Goal: Task Accomplishment & Management: Manage account settings

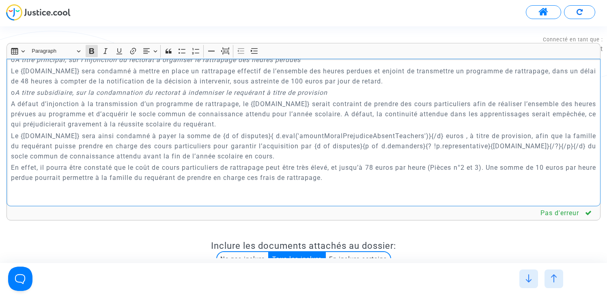
scroll to position [1801, 0]
click at [326, 132] on p "Le {[DOMAIN_NAME]} sera ainsi condamné à payer la somme de {d of disputes}{ d.e…" at bounding box center [304, 147] width 586 height 30
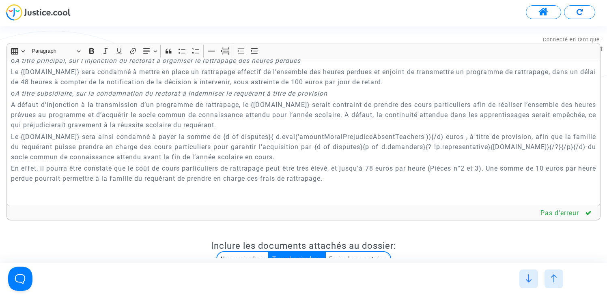
scroll to position [2513, 0]
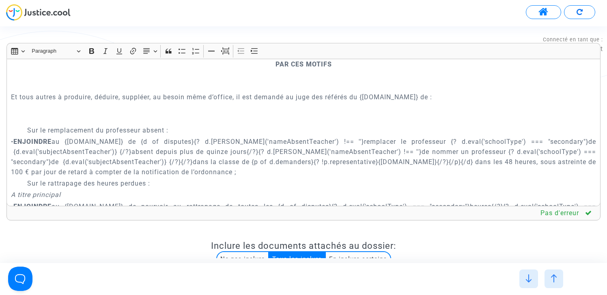
click at [114, 137] on p "• ENJOINDRE au {[DOMAIN_NAME]} de {d of disputes}{? d.[PERSON_NAME]('nameAbsent…" at bounding box center [304, 157] width 586 height 41
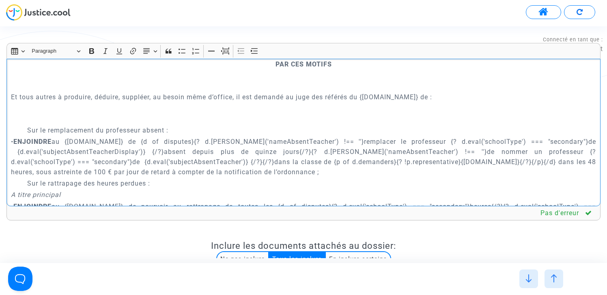
click at [597, 123] on div "{[DOMAIN_NAME]} REQUETE EN REFERE LIBERTE Article L.521-2 du Code de Justice Ad…" at bounding box center [303, 133] width 594 height 148
click at [13, 137] on p "• ENJOINDRE au {[DOMAIN_NAME]} de {d of disputes}{? d.[PERSON_NAME]('nameAbsent…" at bounding box center [304, 157] width 586 height 41
click at [114, 137] on p "• ENJOINDRE au {[DOMAIN_NAME]} de {d of disputes}{? d.[PERSON_NAME]('nameAbsent…" at bounding box center [304, 157] width 586 height 41
click at [114, 137] on p "• ENJOINDRE au {defender.name} de {d of disputes}{? d.eval('nameAbsentTeacher')…" at bounding box center [304, 157] width 586 height 41
copy p "subjectAbsentTeacherDisplay"
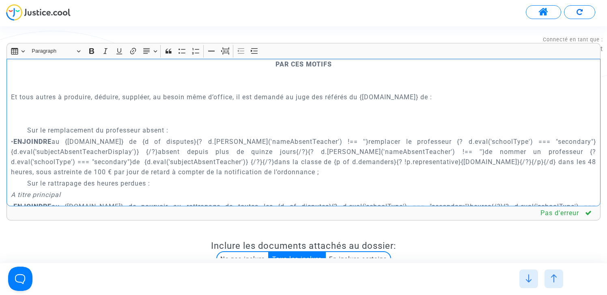
click at [115, 146] on p "• ENJOINDRE au {defender.name} de {d of disputes}{? d.eval('nameAbsentTeacher')…" at bounding box center [304, 157] width 586 height 41
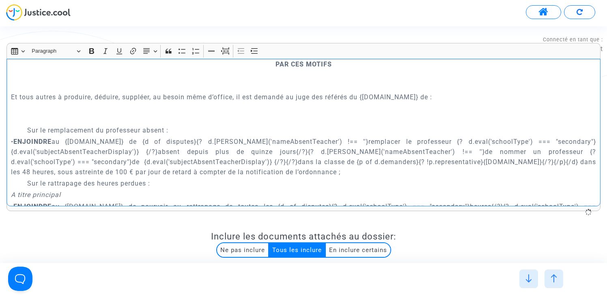
click at [64, 141] on p "• ENJOINDRE au {defender.name} de {d of disputes}{? d.eval('nameAbsentTeacher')…" at bounding box center [304, 157] width 586 height 41
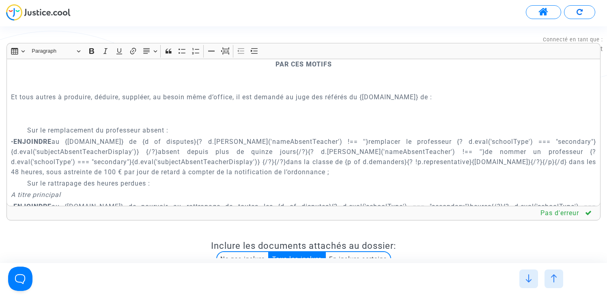
scroll to position [1583, 0]
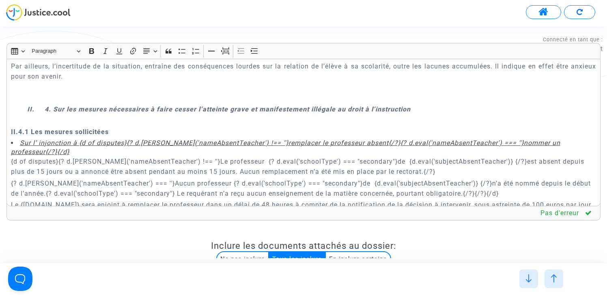
click at [372, 157] on p "{d of disputes}{? d.eval('nameAbsentTeacher') !== ''}Le professeur {? d.eval('s…" at bounding box center [304, 167] width 586 height 20
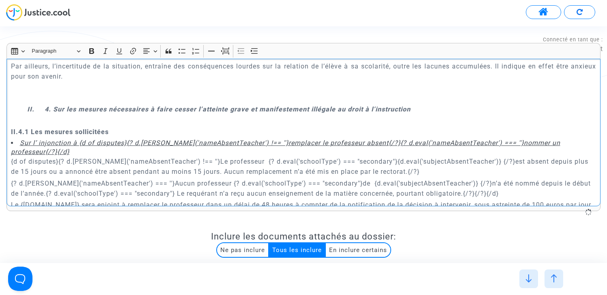
click at [427, 157] on p "{d of disputes}{? d.eval('nameAbsentTeacher') !== ''}Le professeur {? d.eval('s…" at bounding box center [304, 167] width 586 height 20
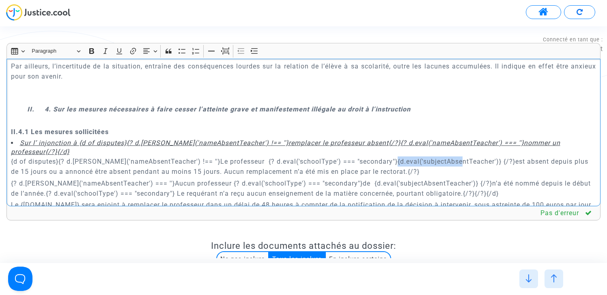
click at [427, 157] on p "{d of disputes}{? d.eval('nameAbsentTeacher') !== ''}Le professeur {? d.eval('s…" at bounding box center [304, 167] width 586 height 20
click at [335, 179] on p "{? d.eval('nameAbsentTeacher') === ''}Aucun professeur {? d.eval('schoolType') …" at bounding box center [304, 189] width 586 height 20
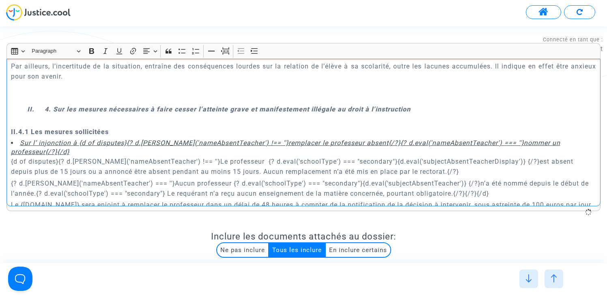
click at [382, 179] on p "{? d.eval('nameAbsentTeacher') === ''}Aucun professeur {? d.eval('schoolType') …" at bounding box center [304, 189] width 586 height 20
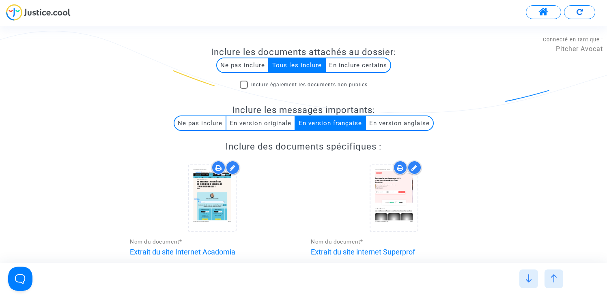
scroll to position [372, 0]
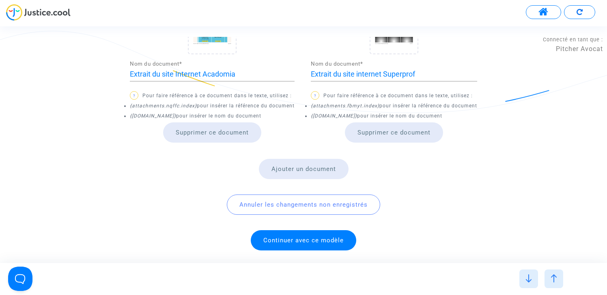
click at [300, 239] on span "Continuer avec ce modèle" at bounding box center [303, 240] width 80 height 7
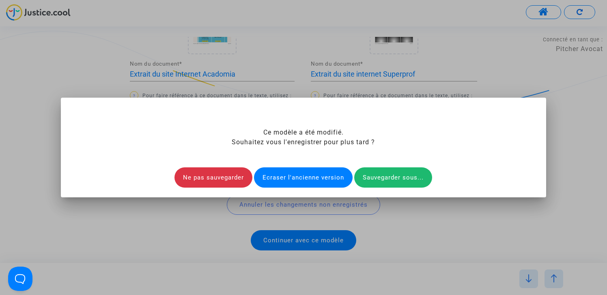
click at [308, 177] on div "Ecraser l'ancienne version" at bounding box center [303, 178] width 99 height 20
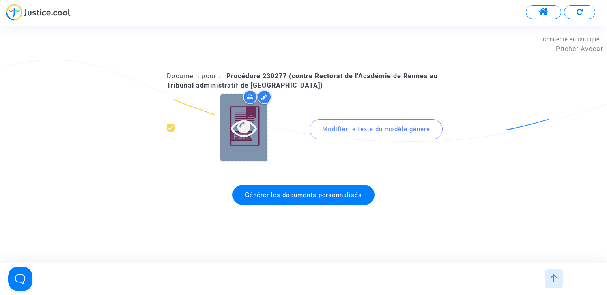
click at [251, 126] on icon at bounding box center [244, 128] width 26 height 26
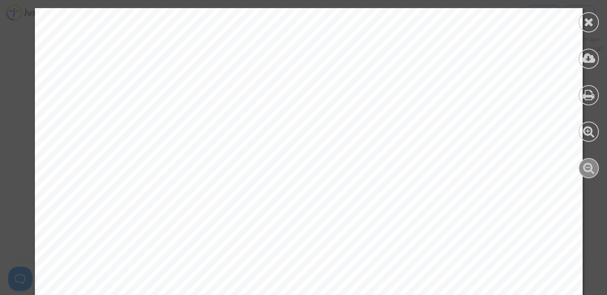
click at [584, 167] on icon at bounding box center [589, 168] width 12 height 12
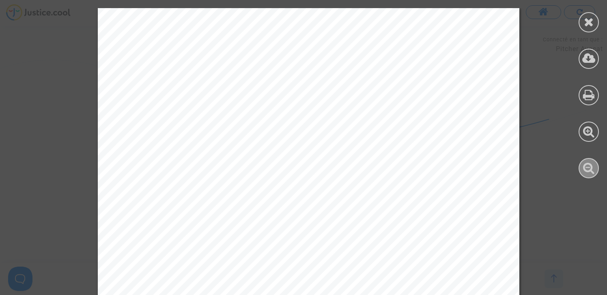
click at [584, 167] on icon at bounding box center [589, 168] width 12 height 12
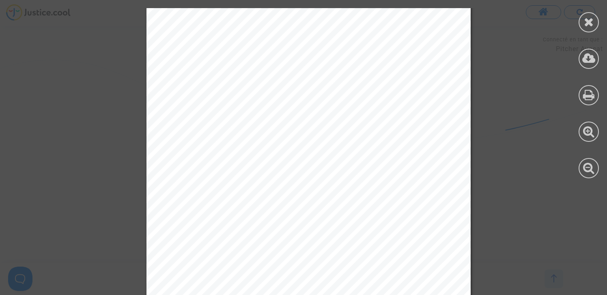
scroll to position [11, 0]
click at [586, 172] on icon at bounding box center [589, 168] width 12 height 12
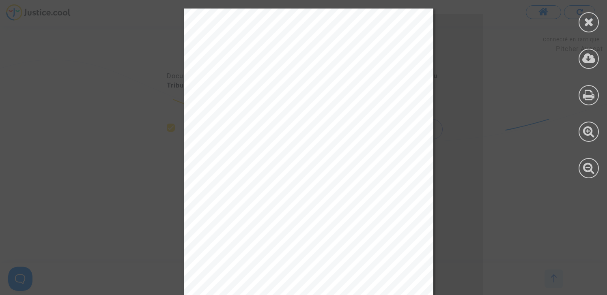
scroll to position [1783, 0]
click at [593, 58] on icon at bounding box center [588, 58] width 13 height 12
click at [586, 24] on icon at bounding box center [589, 22] width 10 height 12
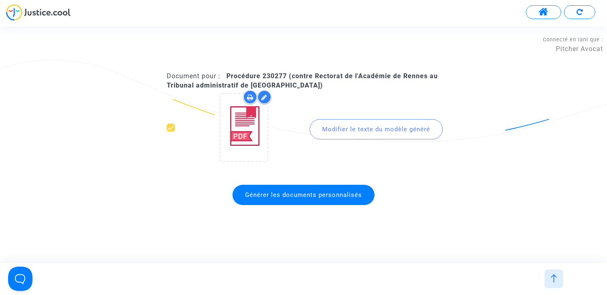
click at [556, 280] on img at bounding box center [554, 279] width 8 height 8
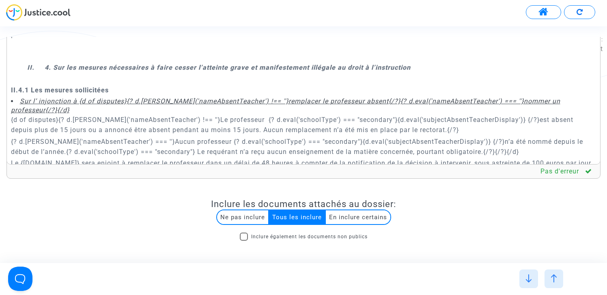
scroll to position [0, 0]
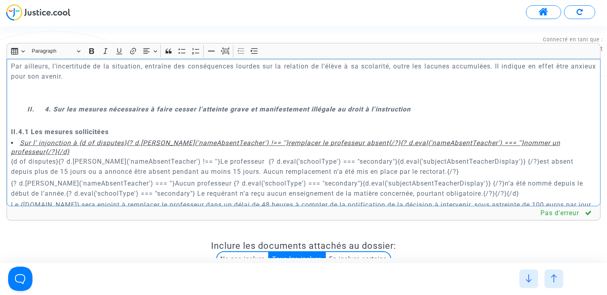
click at [346, 179] on p "{? d.eval('nameAbsentTeacher') === ''}Aucun professeur {? d.eval('schoolType') …" at bounding box center [304, 189] width 586 height 20
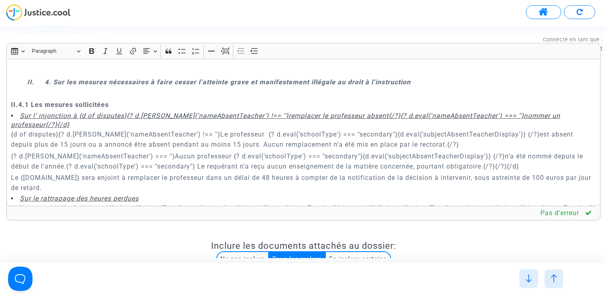
scroll to position [1302, 0]
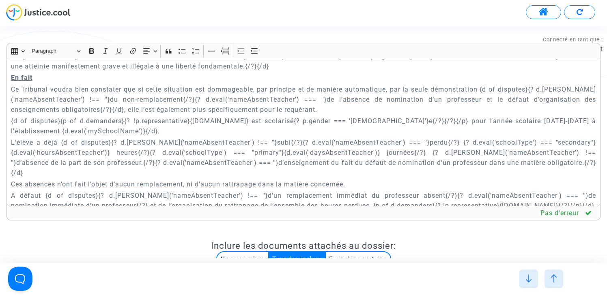
click at [67, 138] on p "L'élève a déjà {d of disputes}{? d.eval('nameAbsentTeacher') !== ''}subi{/?}{? …" at bounding box center [304, 158] width 586 height 41
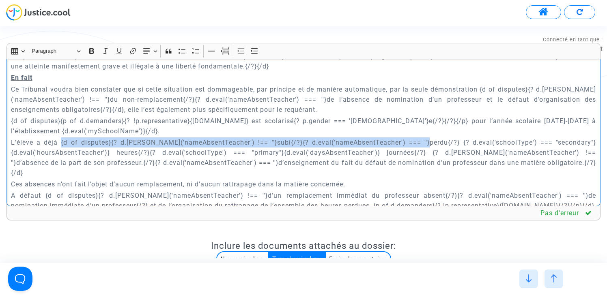
click at [450, 138] on p "L'élève a déjà {d of disputes}{? d.eval('nameAbsentTeacher') !== ''}subi{/?}{? …" at bounding box center [304, 158] width 586 height 41
copy p "{d of disputes}{? d.eval('nameAbsentTeacher') !== ''}subi{/?}{? d.eval('nameAbs…"
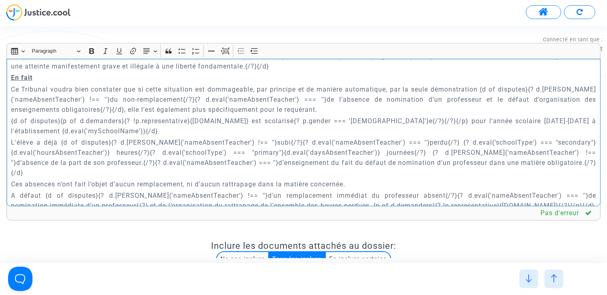
scroll to position [1657, 0]
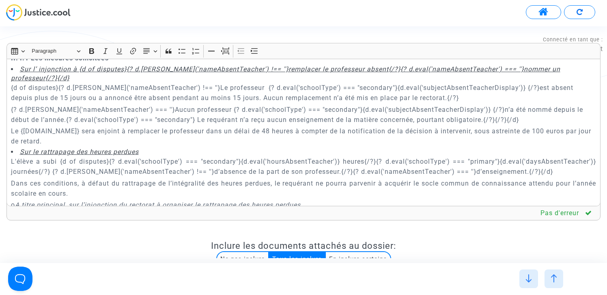
click at [47, 157] on p "L'élève a subi {d of disputes}{? d.eval('schoolType') === "secondary"}{d.eval('…" at bounding box center [304, 167] width 586 height 20
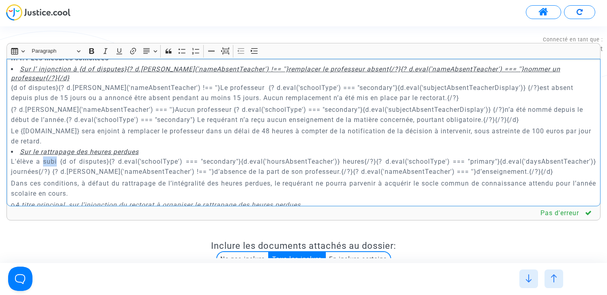
click at [47, 157] on p "L'élève a subi {d of disputes}{? d.eval('schoolType') === "secondary"}{d.eval('…" at bounding box center [304, 167] width 586 height 20
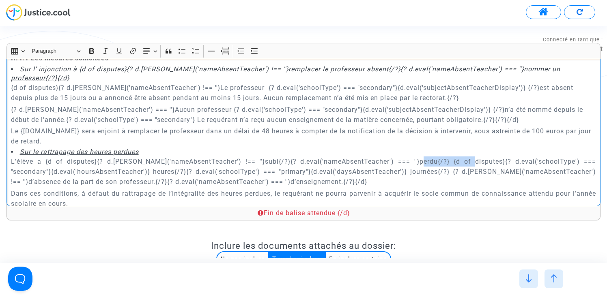
drag, startPoint x: 462, startPoint y: 133, endPoint x: 409, endPoint y: 133, distance: 52.3
click at [409, 157] on p "L'élève a {d of disputes}{? d.eval('nameAbsentTeacher') !== ''}subi{/?}{? d.eva…" at bounding box center [304, 172] width 586 height 30
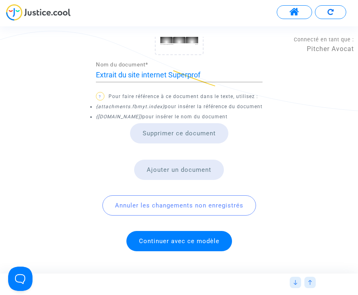
scroll to position [549, 0]
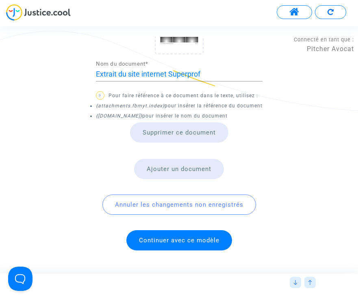
click at [183, 239] on span "Continuer avec ce modèle" at bounding box center [179, 240] width 80 height 7
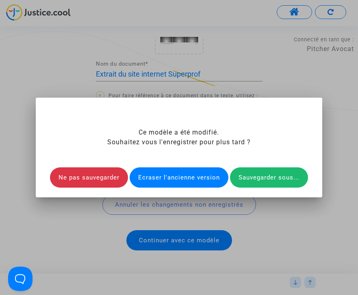
click at [192, 172] on div "Ecraser l'ancienne version" at bounding box center [178, 178] width 99 height 20
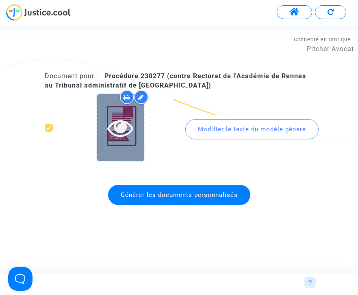
click at [124, 129] on icon at bounding box center [120, 128] width 26 height 26
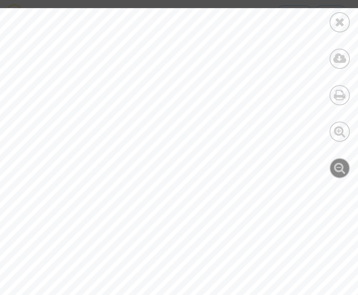
click at [339, 177] on div at bounding box center [339, 168] width 20 height 20
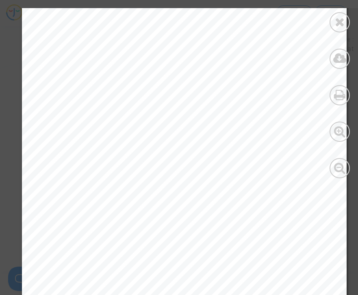
scroll to position [2369, 0]
click at [338, 162] on icon at bounding box center [340, 168] width 12 height 12
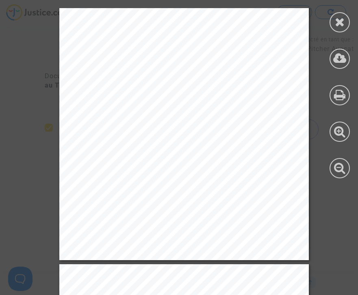
scroll to position [1889, 0]
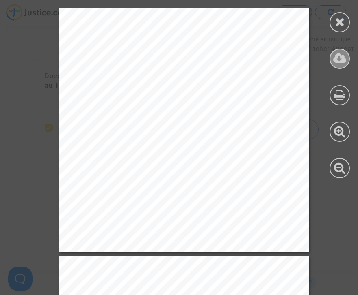
click at [334, 56] on icon at bounding box center [339, 58] width 13 height 12
click at [339, 25] on icon at bounding box center [339, 22] width 10 height 12
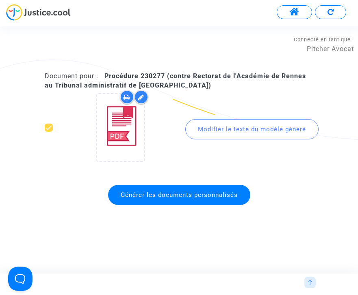
click at [313, 288] on div at bounding box center [309, 282] width 15 height 11
click at [313, 285] on div at bounding box center [309, 282] width 11 height 11
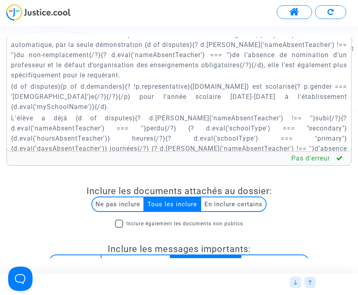
scroll to position [0, 0]
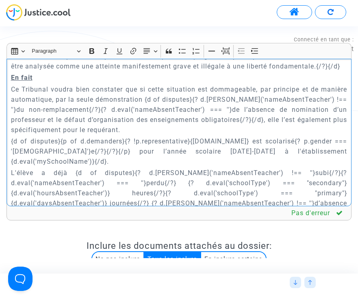
click at [275, 168] on p "L'élève a déjà {d of disputes}{? d.eval('nameAbsentTeacher') !== ''}subi{/?}{? …" at bounding box center [179, 198] width 336 height 61
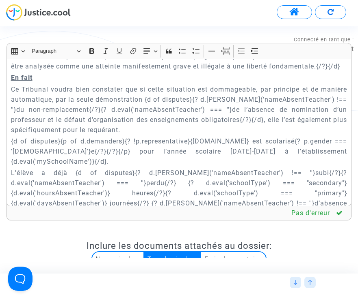
scroll to position [2546, 0]
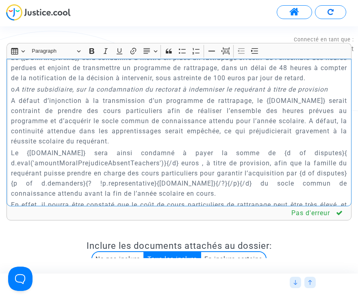
click at [202, 148] on p "Le {defender.name} sera ainsi condamné à payer la somme de {d of disputes}{ d.e…" at bounding box center [179, 173] width 336 height 51
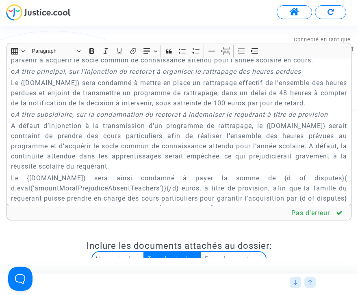
scroll to position [2516, 0]
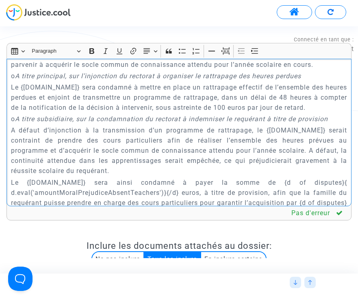
click at [190, 125] on p "A défaut d’injonction à la transmission d’un programme de rattrapage, le {defen…" at bounding box center [179, 150] width 336 height 51
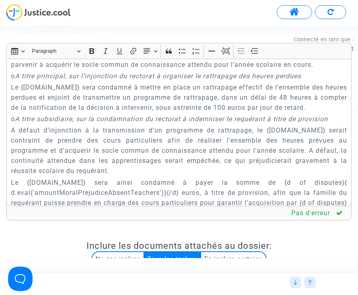
scroll to position [3537, 0]
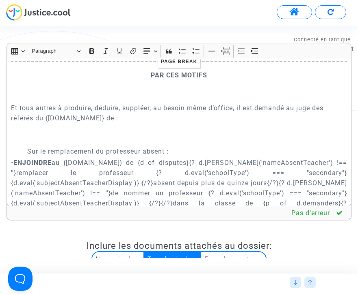
click at [48, 158] on p "• ENJOINDRE au {defender.name} de {d of disputes}{? d.eval('nameAbsentTeacher')…" at bounding box center [179, 193] width 336 height 71
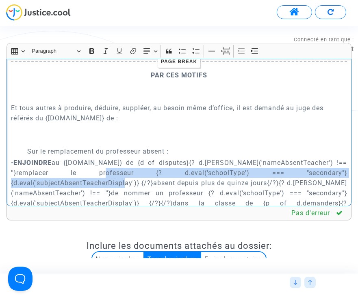
click at [323, 158] on p "• ENJOINDRE au {defender.name} de {d of disputes}{? d.eval('nameAbsentTeacher')…" at bounding box center [179, 193] width 336 height 71
click at [325, 158] on p "• ENJOINDRE au {defender.name} de {d of disputes}{? d.eval('nameAbsentTeacher')…" at bounding box center [179, 193] width 336 height 71
copy p "{? d.eval('schoolType') === "secondary"} {d.eval('subjectAbsentTeacherDisplay')…"
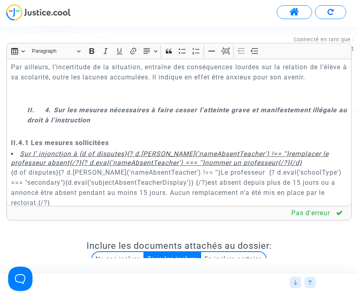
scroll to position [3141, 0]
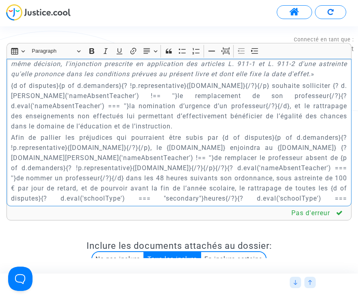
click at [47, 140] on p "Afin de pallier les préjudices qui pourraient être subis par {d of disputes}{p …" at bounding box center [179, 173] width 336 height 81
click at [45, 137] on p "Afin de pallier les préjudices qui pourraient être subis par {d of disputes}{p …" at bounding box center [179, 173] width 336 height 81
click at [258, 133] on p "Afin de pallier les préjudices qui pourraient être subis par {d of disputes}{p …" at bounding box center [179, 173] width 336 height 81
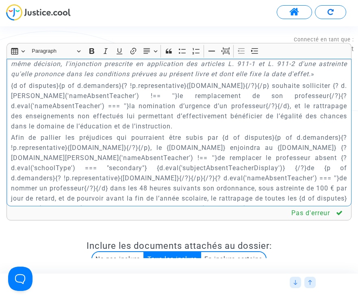
click at [291, 138] on p "Afin de pallier les préjudices qui pourraient être subis par {d of disputes}{p …" at bounding box center [179, 178] width 336 height 91
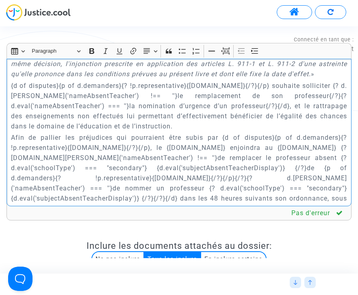
click at [340, 139] on p "Afin de pallier les préjudices qui pourraient être subis par {d of disputes}{p …" at bounding box center [179, 183] width 336 height 101
click at [269, 146] on p "Afin de pallier les préjudices qui pourraient être subis par {d of disputes}{p …" at bounding box center [179, 183] width 336 height 101
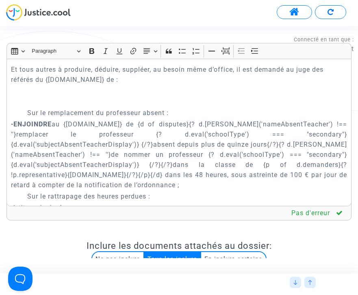
scroll to position [3552, 0]
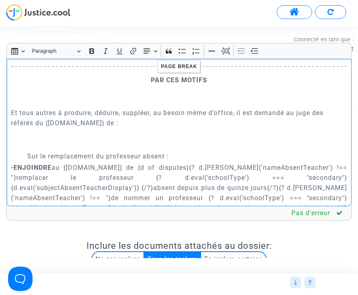
click at [230, 163] on p "• ENJOINDRE au {defender.name} de {d of disputes}{? d.eval('nameAbsentTeacher')…" at bounding box center [179, 198] width 336 height 71
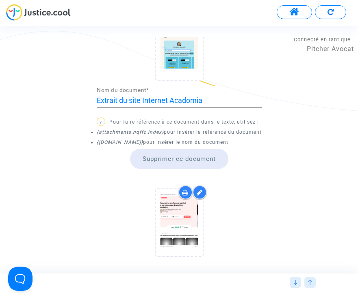
scroll to position [549, 0]
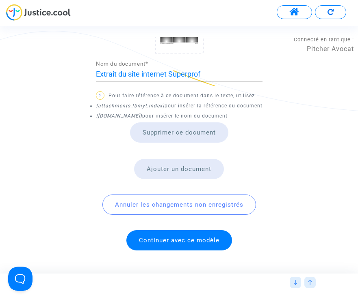
click at [186, 237] on span "Continuer avec ce modèle" at bounding box center [179, 240] width 80 height 7
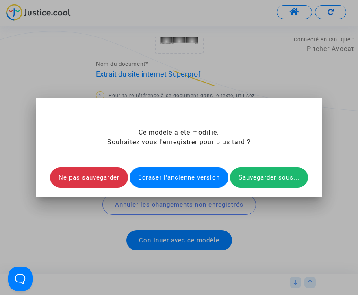
click at [195, 177] on div "Ecraser l'ancienne version" at bounding box center [178, 178] width 99 height 20
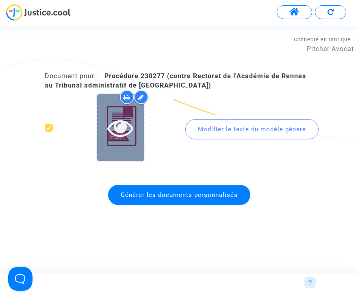
click at [124, 129] on icon at bounding box center [120, 128] width 26 height 26
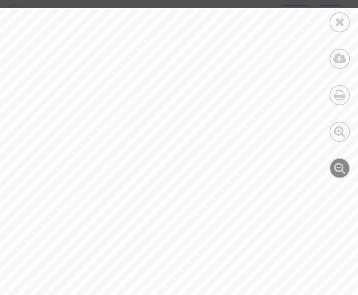
click at [341, 169] on icon at bounding box center [340, 168] width 12 height 12
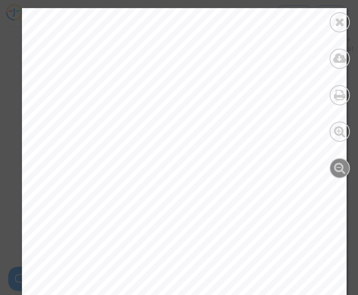
click at [341, 169] on icon at bounding box center [340, 168] width 12 height 12
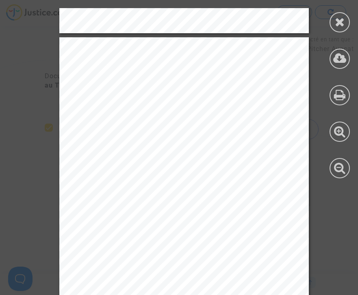
scroll to position [359, 0]
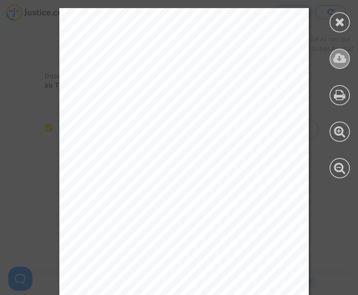
click at [338, 58] on icon at bounding box center [339, 58] width 13 height 12
click at [339, 18] on icon at bounding box center [339, 22] width 10 height 12
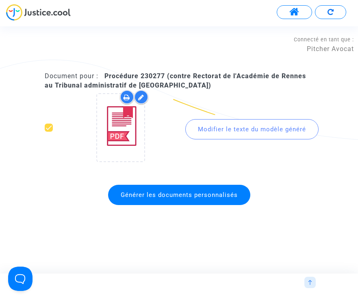
click at [312, 280] on div at bounding box center [309, 282] width 11 height 11
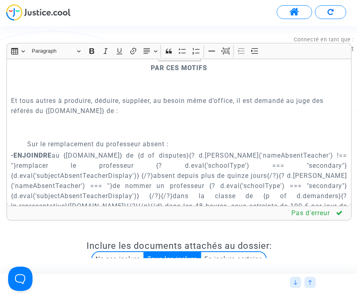
scroll to position [3566, 0]
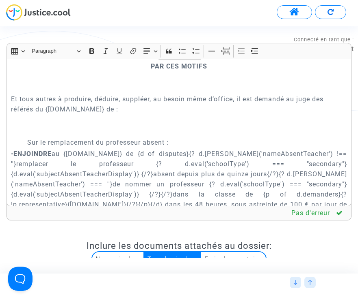
click at [256, 149] on p "• ENJOINDRE au {defender.name} de {d of disputes}{? d.eval('nameAbsentTeacher')…" at bounding box center [179, 184] width 336 height 71
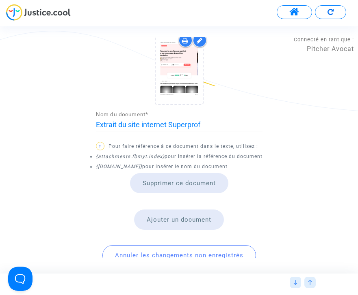
scroll to position [549, 0]
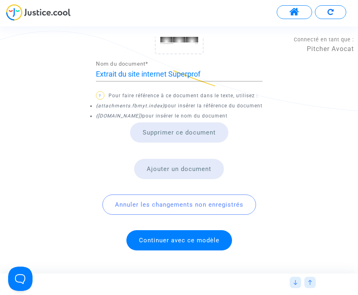
click at [183, 239] on span "Continuer avec ce modèle" at bounding box center [179, 240] width 80 height 7
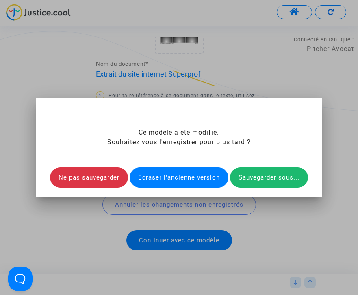
click at [184, 178] on div "Ecraser l'ancienne version" at bounding box center [178, 178] width 99 height 20
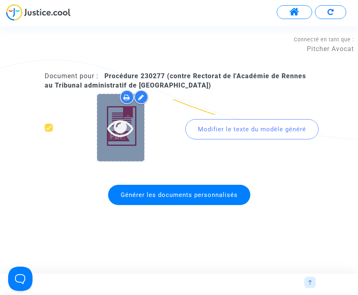
click at [124, 128] on icon at bounding box center [120, 128] width 26 height 26
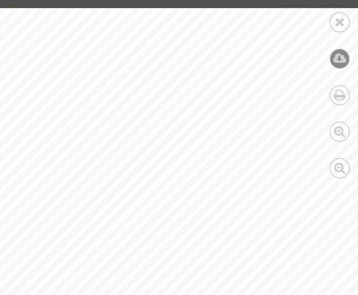
click at [335, 57] on icon at bounding box center [339, 58] width 13 height 12
click at [340, 21] on icon at bounding box center [339, 22] width 10 height 12
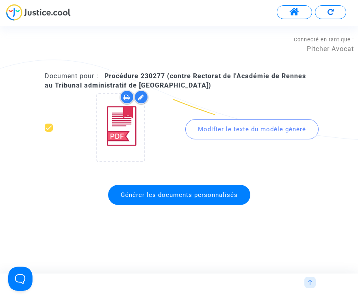
click at [337, 12] on button at bounding box center [329, 12] width 31 height 14
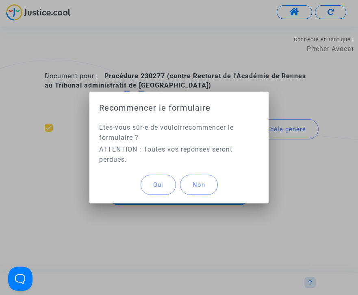
click at [158, 187] on span "Oui" at bounding box center [158, 184] width 10 height 7
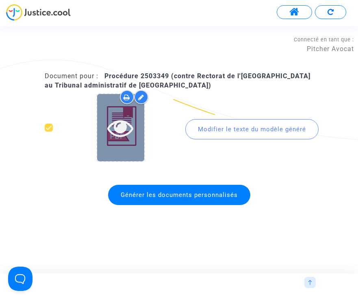
scroll to position [608, 0]
click at [128, 128] on icon at bounding box center [120, 128] width 26 height 26
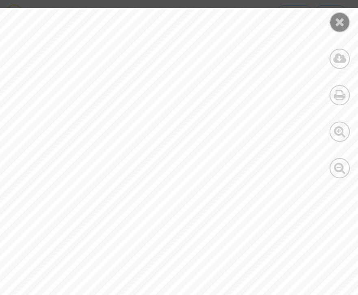
click at [342, 21] on icon at bounding box center [339, 22] width 10 height 12
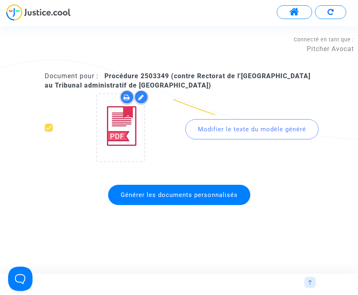
click at [329, 8] on button at bounding box center [329, 12] width 31 height 14
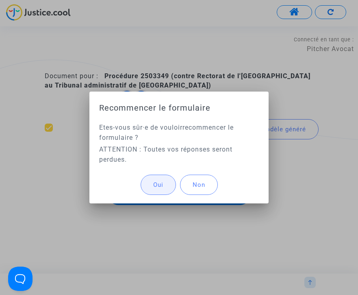
click at [153, 186] on span "Oui" at bounding box center [158, 184] width 10 height 7
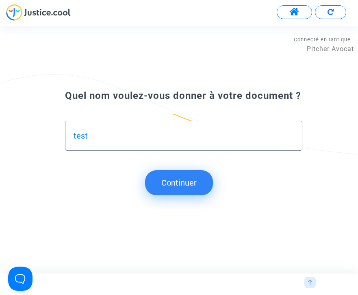
type input "test"
click at [170, 183] on button "Continuer" at bounding box center [179, 182] width 68 height 25
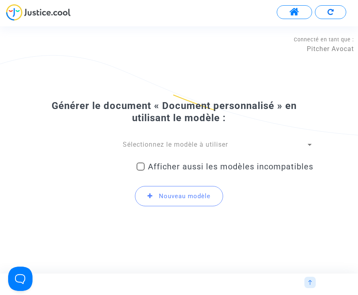
click at [182, 147] on span "Sélectionnez le modèle à utiliser" at bounding box center [175, 145] width 105 height 8
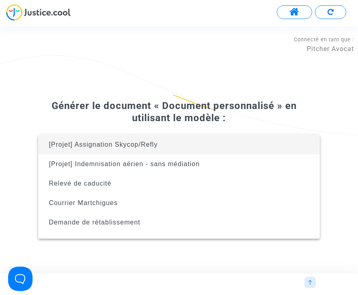
click at [171, 73] on div at bounding box center [179, 147] width 358 height 295
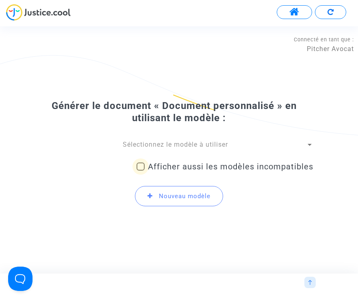
click at [177, 163] on span "Afficher aussi les modèles incompatibles" at bounding box center [230, 167] width 165 height 10
click at [140, 171] on input "Afficher aussi les modèles incompatibles" at bounding box center [140, 171] width 0 height 0
checkbox input "true"
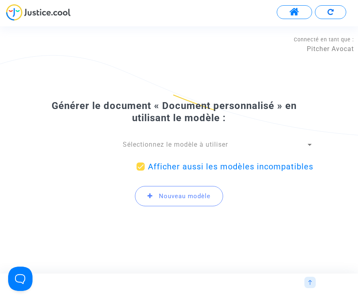
click at [167, 145] on span "Sélectionnez le modèle à utiliser" at bounding box center [175, 145] width 105 height 8
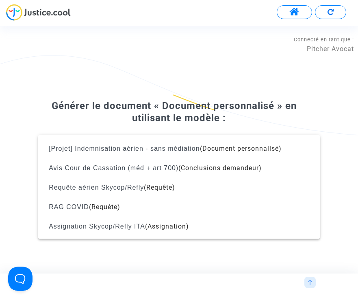
scroll to position [1045, 0]
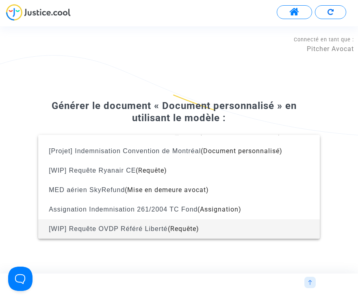
click at [143, 230] on span "[WIP] Requête OVDP Référé Liberté" at bounding box center [108, 229] width 118 height 7
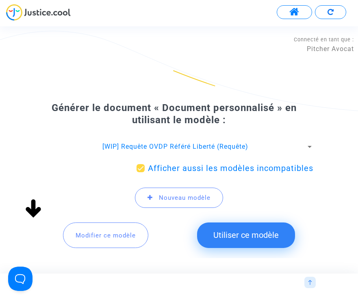
click at [244, 237] on button "Utiliser ce modèle" at bounding box center [246, 235] width 98 height 25
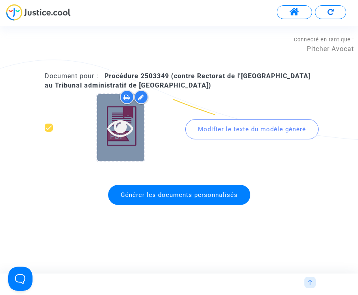
click at [111, 129] on icon at bounding box center [120, 128] width 26 height 26
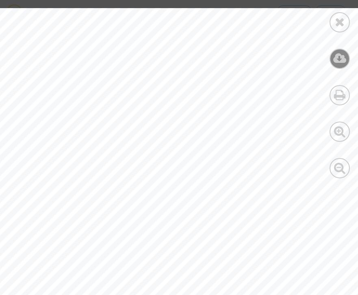
click at [336, 63] on icon at bounding box center [339, 58] width 13 height 12
click at [339, 23] on icon at bounding box center [339, 22] width 10 height 12
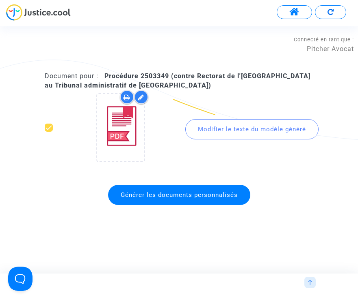
click at [314, 280] on div at bounding box center [309, 282] width 11 height 11
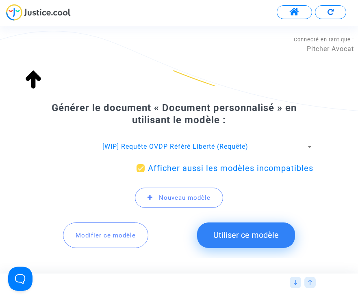
click at [110, 227] on button "Modifier ce modèle" at bounding box center [105, 235] width 85 height 25
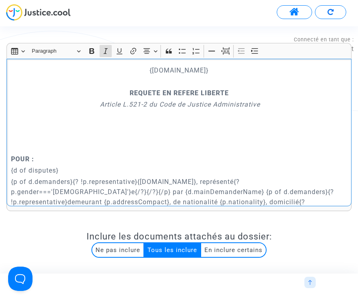
click at [176, 108] on icon "Article L.521-2 du Code de Justice Administrative" at bounding box center [180, 105] width 160 height 8
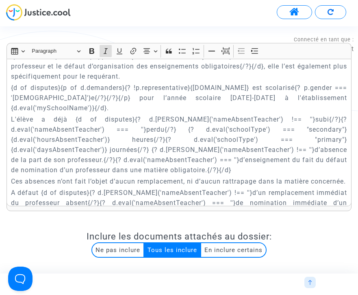
scroll to position [1844, 0]
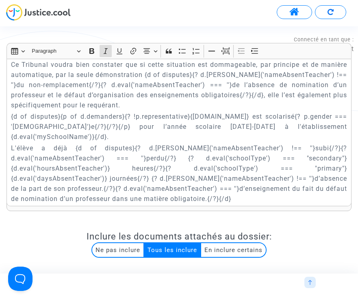
click at [180, 143] on p "L'élève a déjà {d of disputes}{? d.eval('nameAbsentTeacher') !== ''}subi{/?}{? …" at bounding box center [179, 173] width 336 height 61
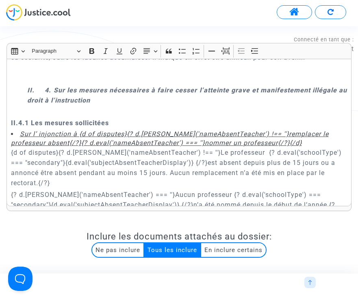
click at [159, 148] on p "{d of disputes}{? d.eval('nameAbsentTeacher') !== ''}Le professeur {? d.eval('s…" at bounding box center [179, 168] width 336 height 41
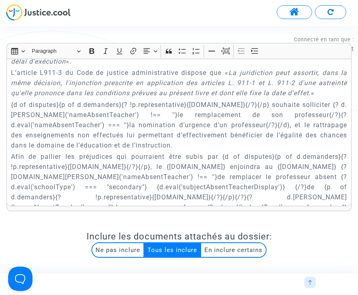
scroll to position [3123, 0]
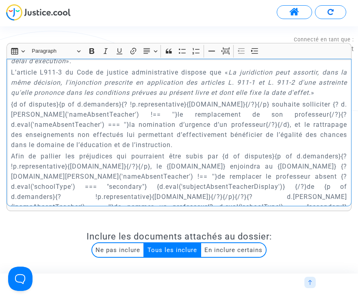
click at [256, 151] on p "Afin de pallier les préjudices qui pourraient être subis par {d of disputes}{p …" at bounding box center [179, 201] width 336 height 101
click at [241, 151] on p "Afin de pallier les préjudices qui pourraient être subis par {d of disputes}{p …" at bounding box center [179, 201] width 336 height 101
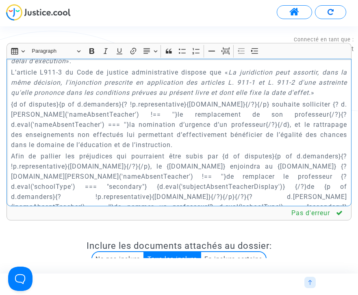
click at [216, 151] on p "Afin de pallier les préjudices qui pourraient être subis par {d of disputes}{p …" at bounding box center [179, 201] width 336 height 101
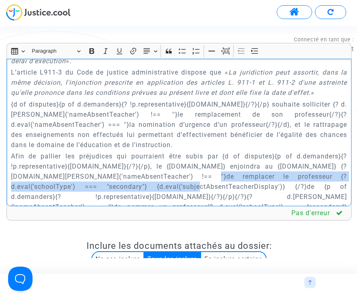
click at [153, 151] on p "Afin de pallier les préjudices qui pourraient être subis par {d of disputes}{p …" at bounding box center [179, 201] width 336 height 101
copy p "{? d.eval('schoolType') === "secondary"} {d.eval('subjectAbsentTeacherDisplay')…"
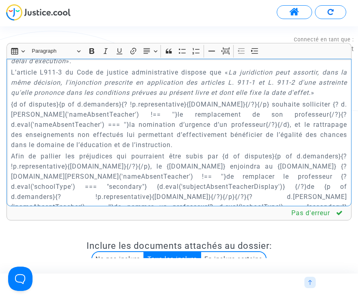
click at [276, 99] on p "{d of disputes}{p of d.demanders}{? !p.representative}{p.name}{/?}{/p} souhaite…" at bounding box center [179, 124] width 336 height 51
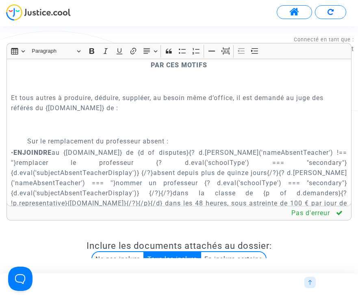
scroll to position [3565, 0]
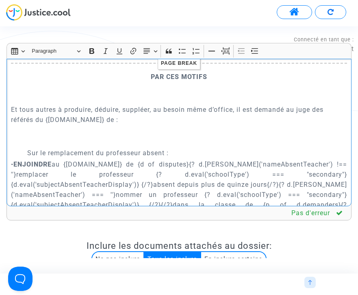
click at [111, 159] on p "• ENJOINDRE au {defender.name} de {d of disputes}{? d.eval('nameAbsentTeacher')…" at bounding box center [179, 194] width 336 height 71
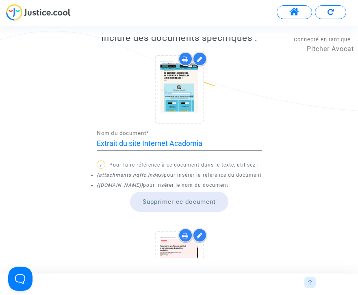
scroll to position [549, 0]
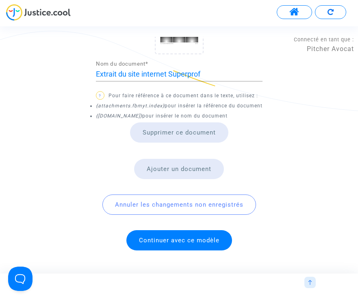
click at [180, 237] on span "Continuer avec ce modèle" at bounding box center [179, 240] width 80 height 7
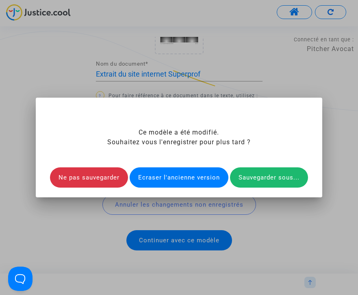
click at [190, 177] on div "Ecraser l'ancienne version" at bounding box center [178, 178] width 99 height 20
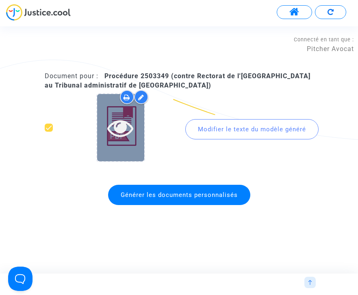
click at [116, 129] on icon at bounding box center [120, 128] width 26 height 26
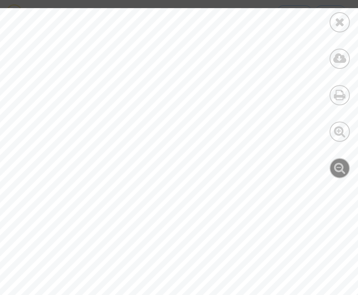
click at [340, 174] on div at bounding box center [339, 168] width 20 height 20
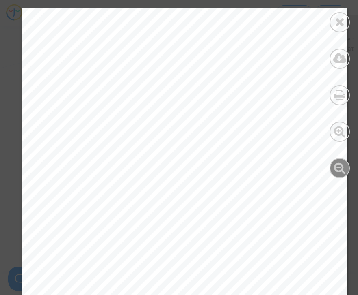
click at [340, 174] on div at bounding box center [339, 168] width 20 height 20
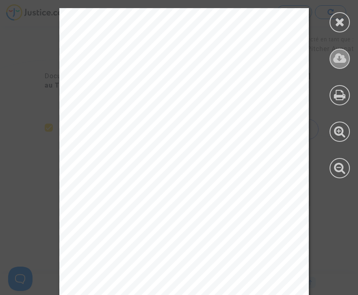
click at [336, 55] on icon at bounding box center [339, 58] width 13 height 12
click at [341, 21] on icon at bounding box center [339, 22] width 10 height 12
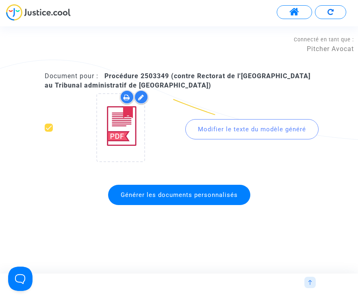
click at [310, 283] on img at bounding box center [309, 282] width 5 height 5
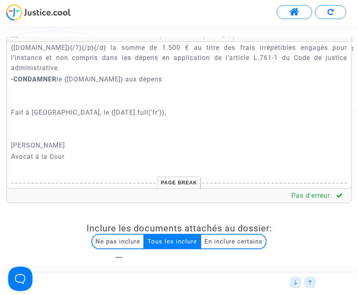
scroll to position [0, 0]
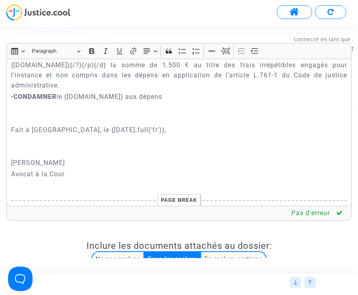
click at [208, 158] on p "Joyce Pitcher" at bounding box center [179, 163] width 336 height 10
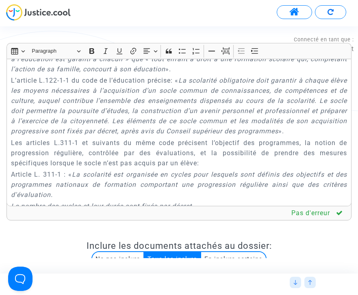
scroll to position [3084, 0]
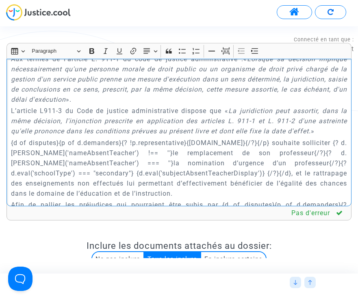
click at [200, 138] on p "{d of disputes}{p of d.demanders}{? !p.representative}{p.name}{/?}{/p} souhaite…" at bounding box center [179, 168] width 336 height 61
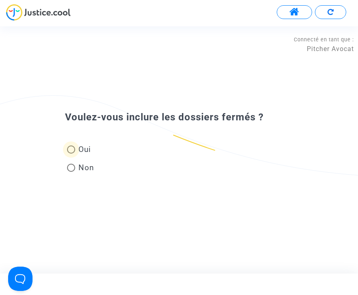
click at [70, 151] on span at bounding box center [71, 150] width 8 height 8
click at [71, 154] on input "Oui" at bounding box center [71, 154] width 0 height 0
radio input "true"
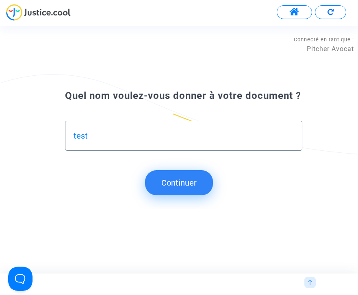
type input "test"
click at [169, 179] on button "Continuer" at bounding box center [179, 182] width 68 height 25
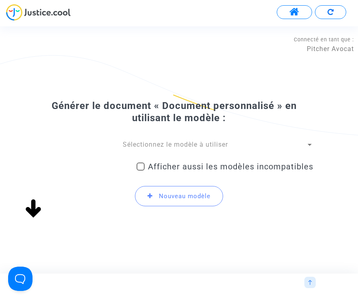
click at [189, 143] on span "Sélectionnez le modèle à utiliser" at bounding box center [175, 145] width 105 height 8
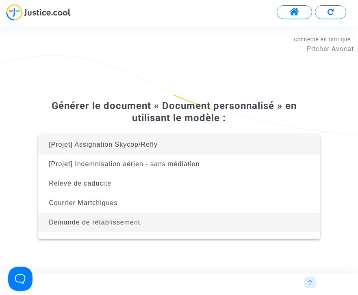
scroll to position [52, 0]
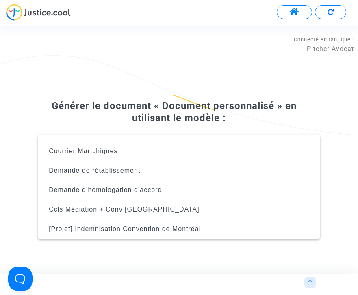
click at [180, 89] on div at bounding box center [179, 147] width 358 height 295
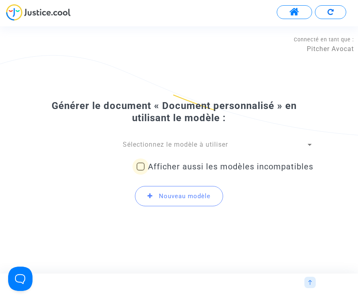
click at [178, 165] on span "Afficher aussi les modèles incompatibles" at bounding box center [230, 167] width 165 height 10
click at [140, 171] on input "Afficher aussi les modèles incompatibles" at bounding box center [140, 171] width 0 height 0
checkbox input "true"
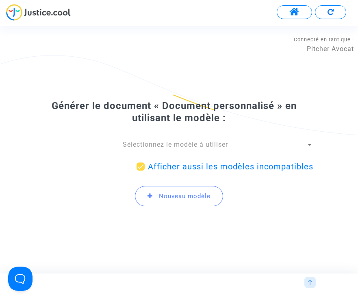
click at [164, 145] on span "Sélectionnez le modèle à utiliser" at bounding box center [175, 145] width 105 height 8
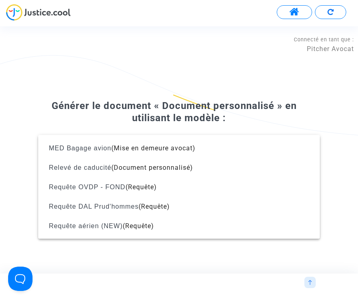
scroll to position [1045, 0]
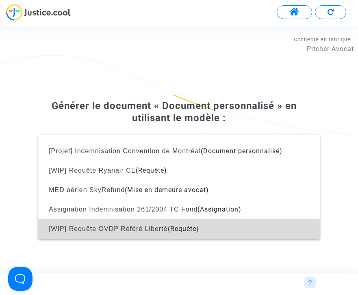
click at [141, 235] on span "[WIP] Requête OVDP Référé Liberté (Requête)" at bounding box center [179, 229] width 268 height 19
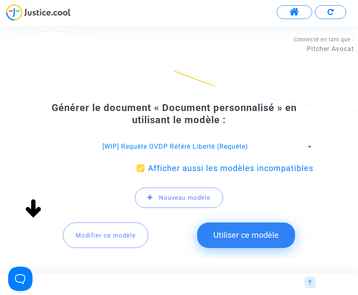
click at [261, 235] on button "Utiliser ce modèle" at bounding box center [246, 235] width 98 height 25
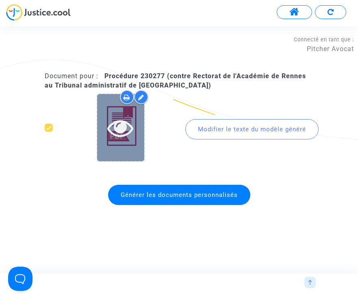
click at [123, 131] on icon at bounding box center [120, 128] width 26 height 26
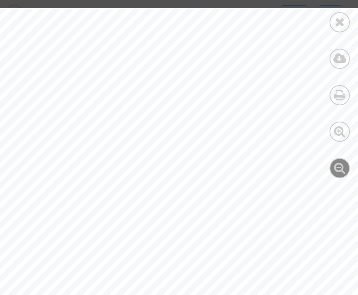
click at [336, 168] on icon at bounding box center [340, 168] width 12 height 12
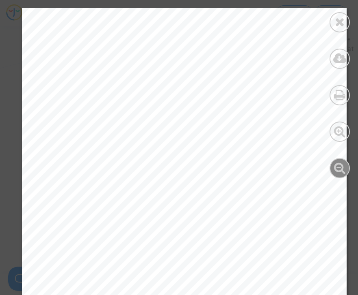
click at [336, 168] on icon at bounding box center [340, 168] width 12 height 12
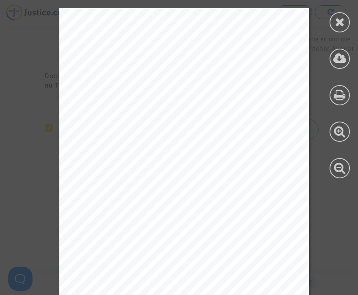
scroll to position [1246, 0]
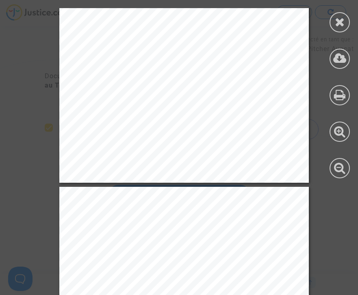
click at [187, 148] on div "cadre national au sein duquel les enseignants organisent leurs enseignements en…" at bounding box center [183, 7] width 249 height 352
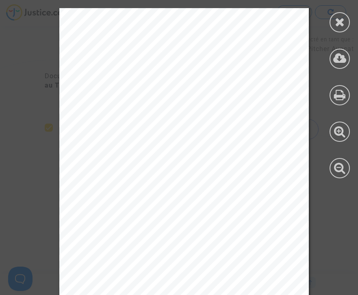
scroll to position [1810, 0]
click at [340, 58] on icon at bounding box center [339, 58] width 13 height 12
click at [338, 19] on icon at bounding box center [339, 22] width 10 height 12
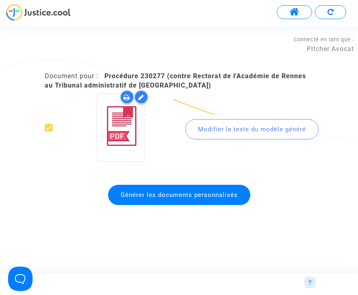
click at [311, 282] on img at bounding box center [309, 282] width 5 height 5
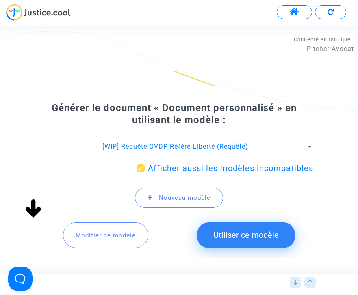
click at [127, 235] on span "Modifier ce modèle" at bounding box center [105, 235] width 60 height 7
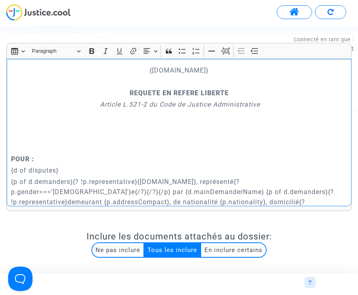
click at [142, 133] on p "​​​​​​​" at bounding box center [179, 138] width 336 height 30
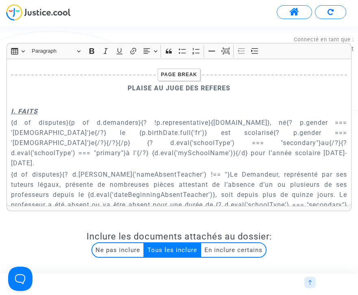
scroll to position [2223, 0]
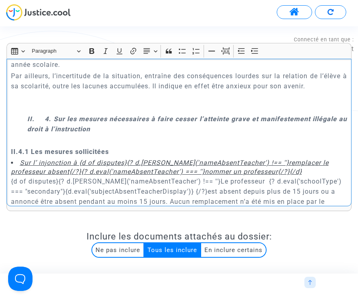
click at [72, 136] on p "Rich Text Editor, main" at bounding box center [187, 141] width 320 height 10
click at [79, 159] on u "Sur l’ injonction à {d of disputes}{? d.eval('nameAbsentTeacher') !== ''}rempla…" at bounding box center [169, 167] width 317 height 17
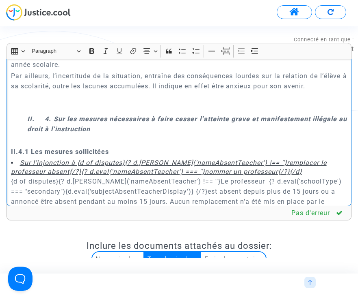
click at [241, 114] on p "II. 4. Sur les mesures nécessaires à faire cesser l’atteinte grave et manifeste…" at bounding box center [187, 124] width 320 height 20
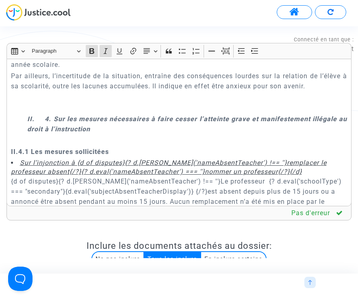
scroll to position [3054, 0]
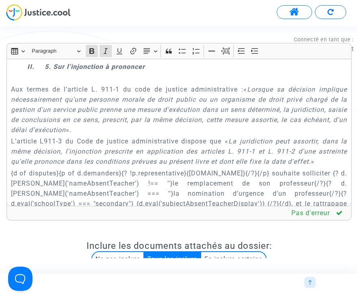
click at [201, 168] on p "{d of disputes}{p of d.demanders}{? !p.representative}{p.name}{/?}{/p} souhaite…" at bounding box center [179, 198] width 336 height 61
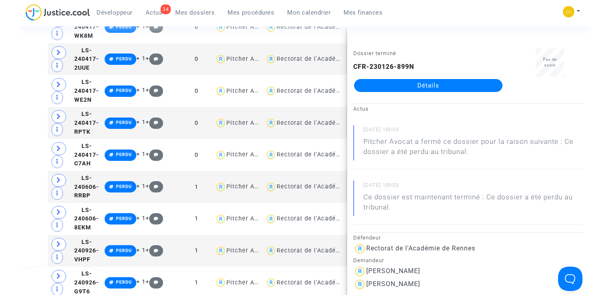
scroll to position [1191, 0]
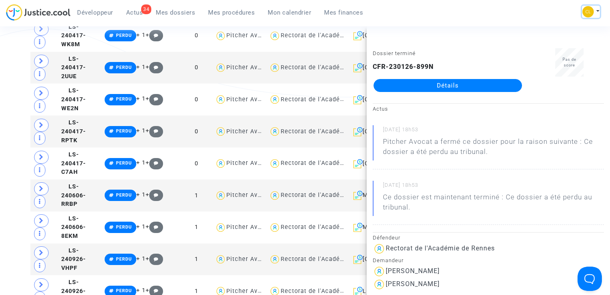
click at [357, 9] on button at bounding box center [591, 12] width 18 height 12
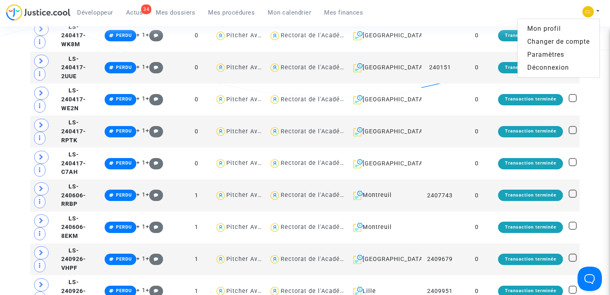
click at [357, 53] on link "Paramètres" at bounding box center [559, 54] width 82 height 13
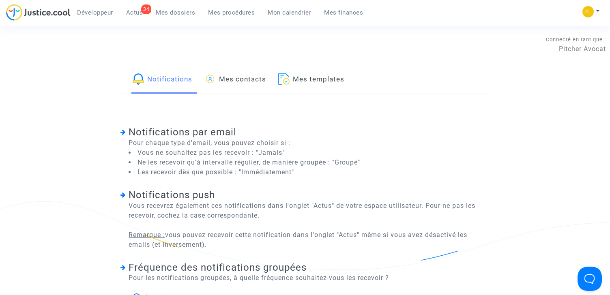
click at [312, 85] on link "Mes templates" at bounding box center [311, 80] width 66 height 28
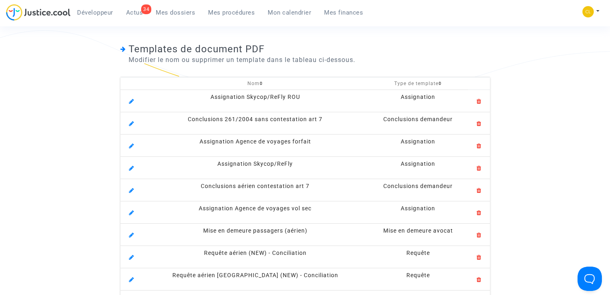
scroll to position [95, 0]
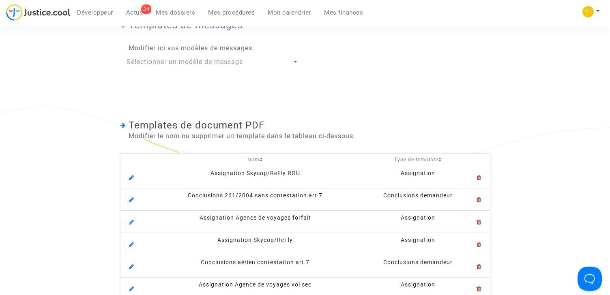
click at [254, 156] on th "Nom" at bounding box center [255, 159] width 226 height 13
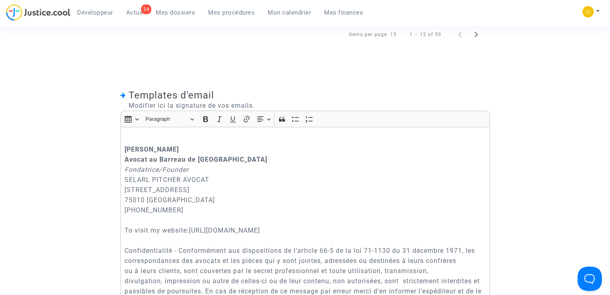
scroll to position [457, 0]
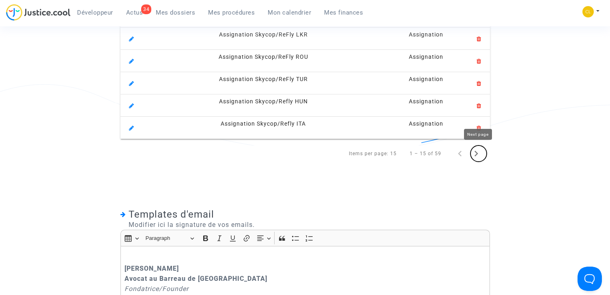
click at [357, 151] on icon "Next page" at bounding box center [476, 153] width 11 height 11
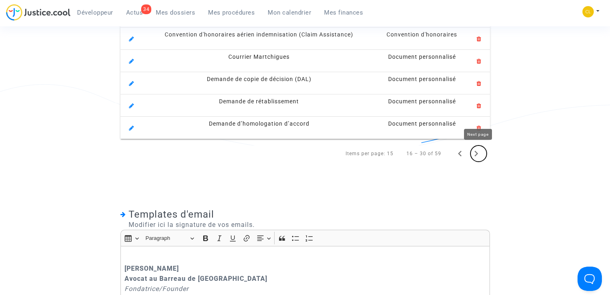
click at [357, 151] on icon "Next page" at bounding box center [476, 153] width 11 height 11
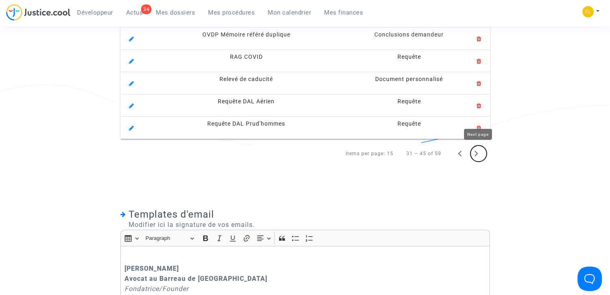
click at [357, 151] on icon "Next page" at bounding box center [476, 153] width 11 height 11
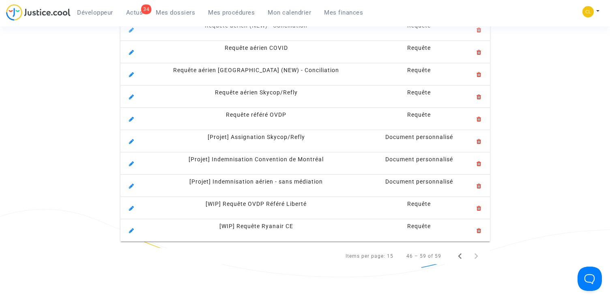
scroll to position [332, 0]
click at [131, 208] on icon at bounding box center [131, 207] width 5 height 7
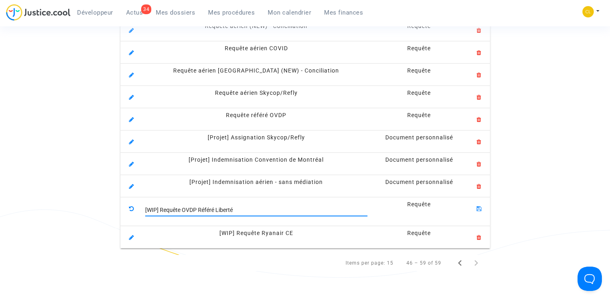
drag, startPoint x: 160, startPoint y: 208, endPoint x: 128, endPoint y: 208, distance: 32.1
click at [128, 208] on tr "[WIP] Requête OVDP Référé Liberté Requête" at bounding box center [306, 211] width 370 height 29
type input "Requête OVDP Référé Liberté"
click at [357, 207] on icon at bounding box center [479, 207] width 5 height 7
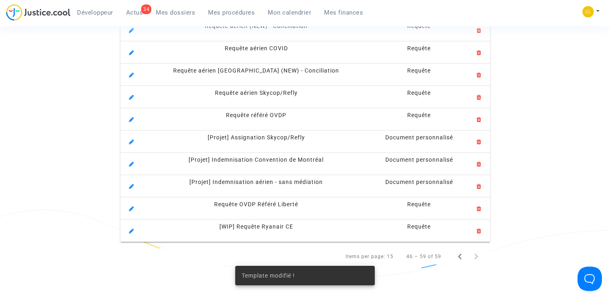
click at [235, 202] on span "Requête OVDP Référé Liberté" at bounding box center [256, 204] width 84 height 6
copy tr "Requête OVDP Référé Liberté"
